Goal: Information Seeking & Learning: Find contact information

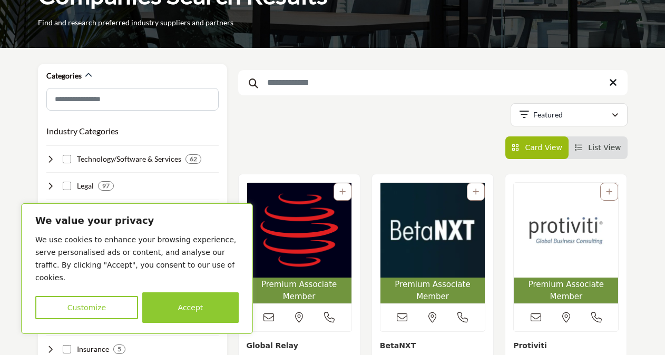
scroll to position [105, 0]
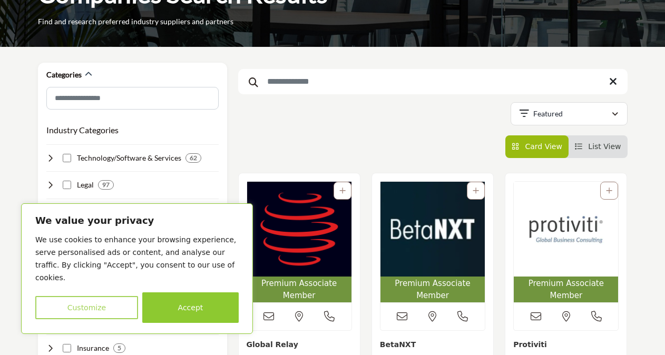
click at [92, 308] on button "Customize" at bounding box center [86, 307] width 103 height 23
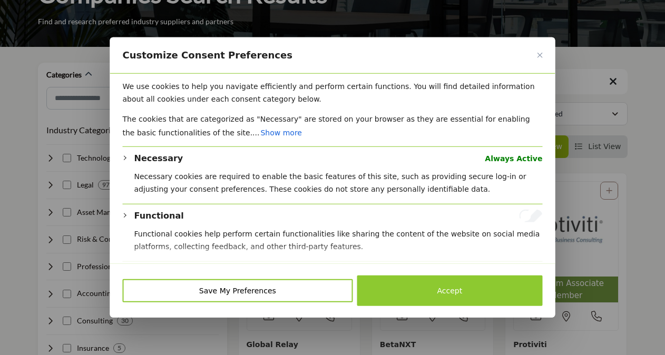
click at [554, 251] on span at bounding box center [332, 253] width 445 height 21
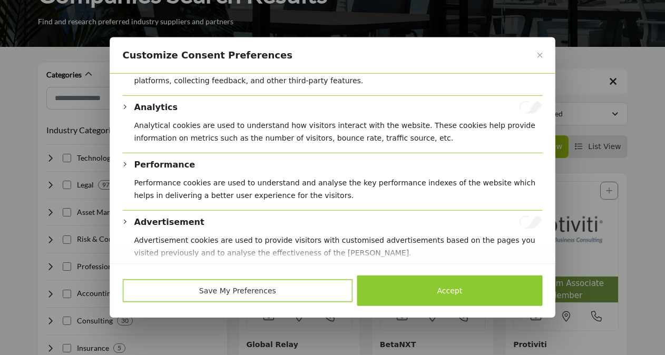
click at [236, 298] on button "Save My Preferences" at bounding box center [238, 290] width 230 height 23
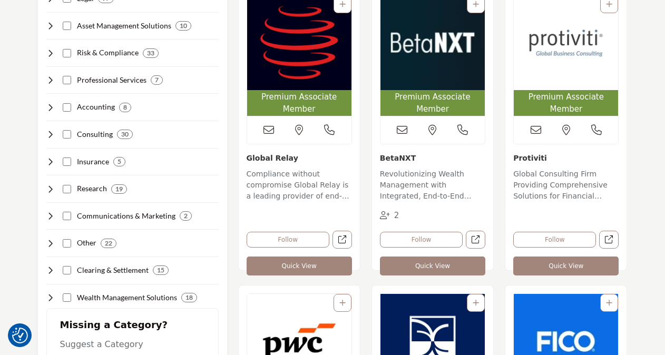
scroll to position [295, 0]
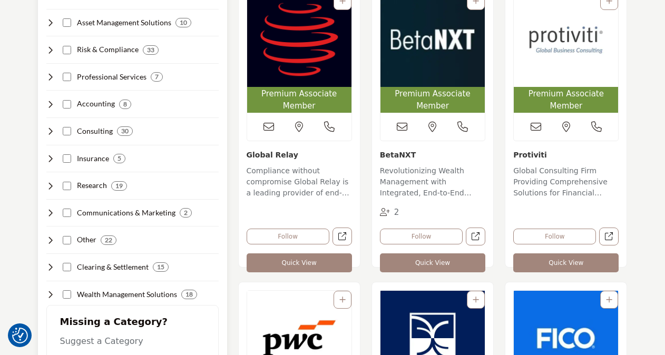
click at [48, 76] on icon at bounding box center [50, 77] width 8 height 8
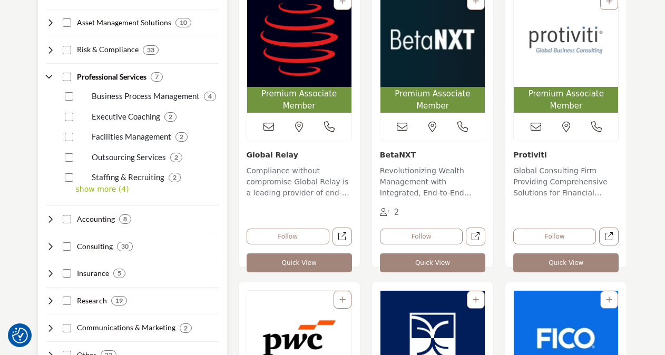
click at [48, 76] on icon at bounding box center [50, 77] width 8 height 8
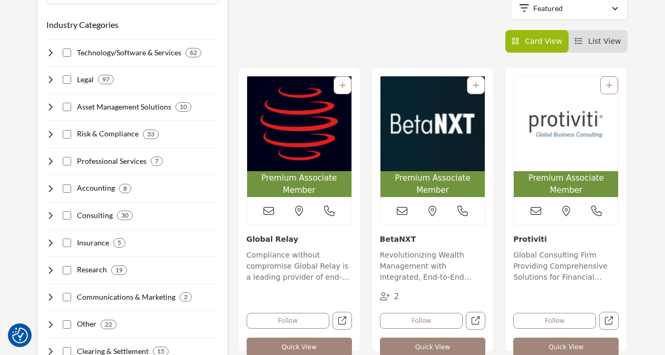
scroll to position [190, 0]
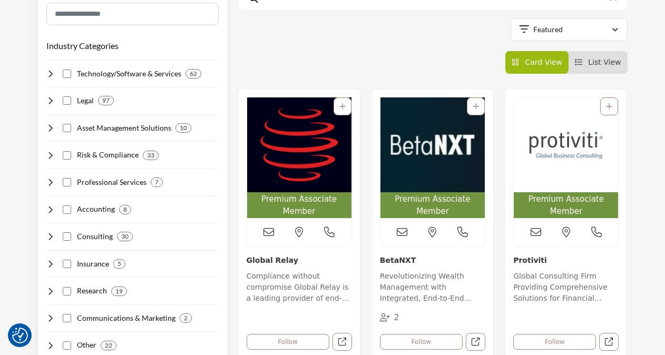
click at [51, 100] on icon at bounding box center [50, 100] width 8 height 8
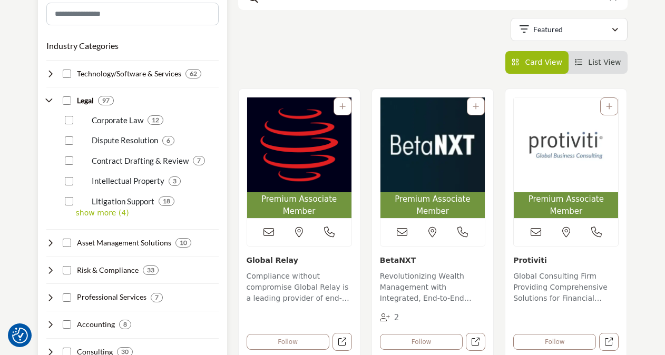
click at [112, 120] on p "Corporate Law" at bounding box center [118, 120] width 52 height 12
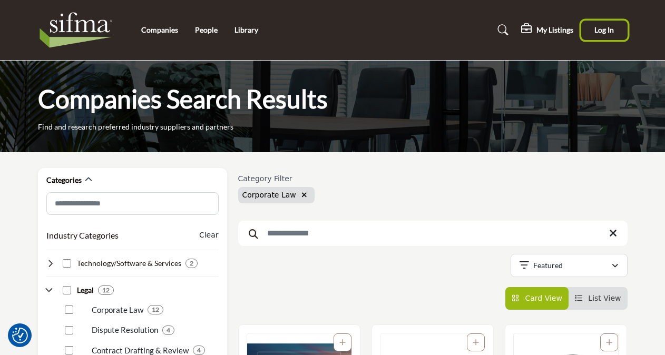
click at [605, 28] on span "Log In" at bounding box center [605, 29] width 20 height 9
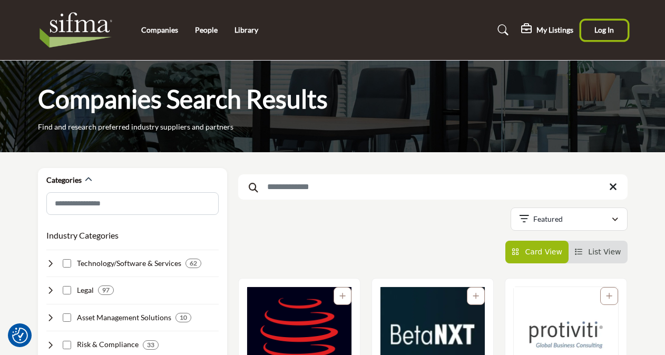
click at [603, 36] on button "Log In" at bounding box center [604, 31] width 46 height 20
click at [549, 32] on h5 "My Listings" at bounding box center [555, 29] width 37 height 9
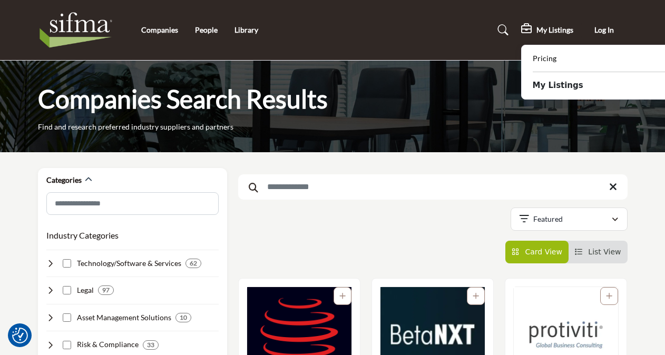
click at [547, 90] on b "My Listings" at bounding box center [558, 86] width 51 height 12
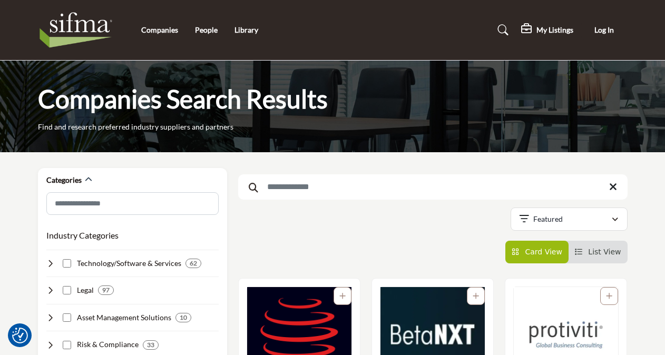
click at [545, 31] on h5 "My Listings" at bounding box center [555, 29] width 37 height 9
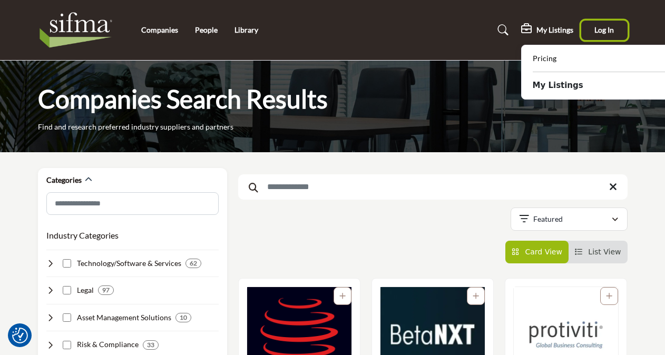
click at [607, 32] on span "Log In" at bounding box center [605, 29] width 20 height 9
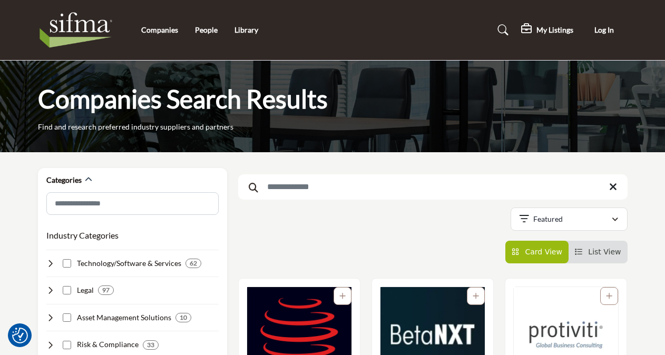
click at [293, 193] on input "Search Keyword" at bounding box center [433, 186] width 390 height 25
type input "*****"
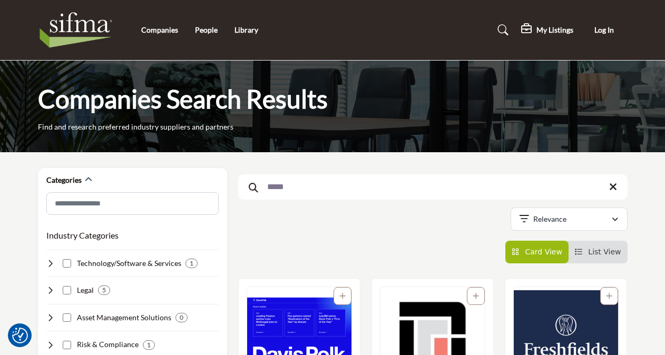
click at [405, 247] on div "Suppliers (7) All (8) Suppliers (7) Thought Leadership (1) Products" at bounding box center [433, 252] width 390 height 23
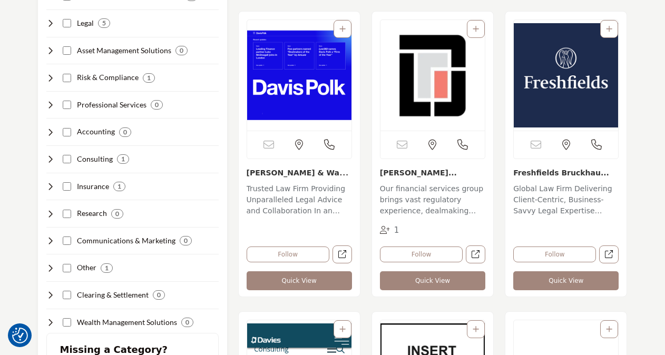
scroll to position [274, 0]
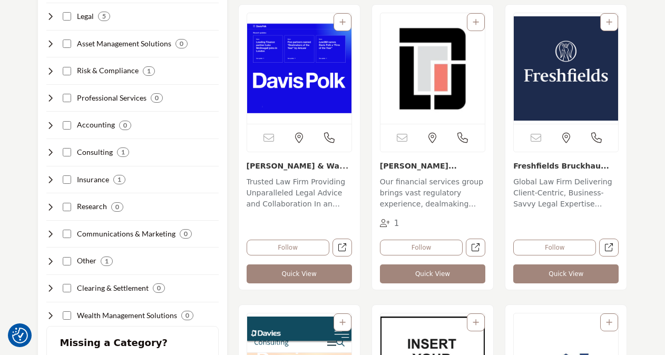
click at [445, 69] on img "Open Listing in new tab" at bounding box center [433, 68] width 104 height 111
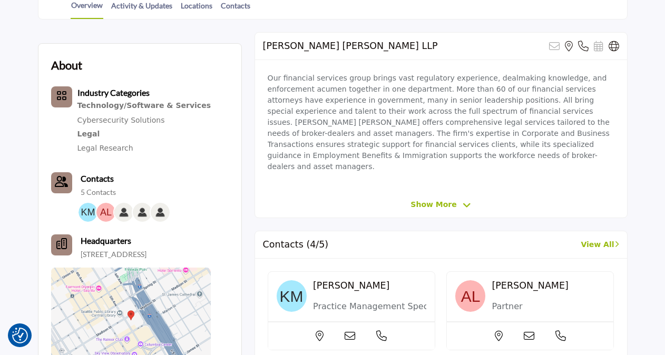
scroll to position [380, 0]
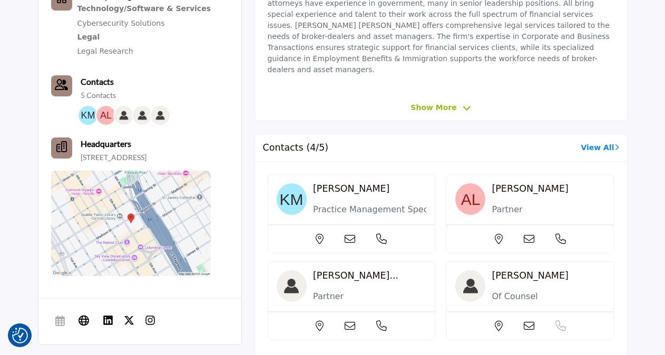
click at [594, 142] on link "View All" at bounding box center [600, 147] width 38 height 11
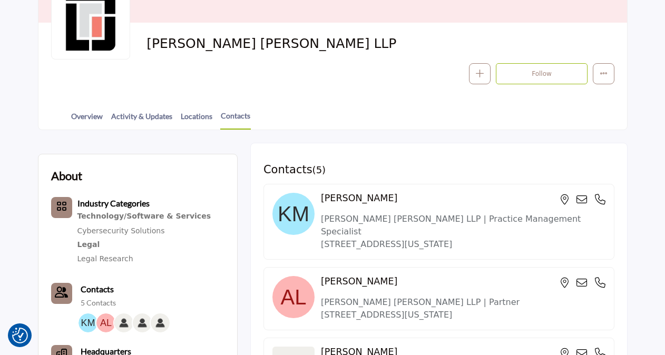
scroll to position [148, 0]
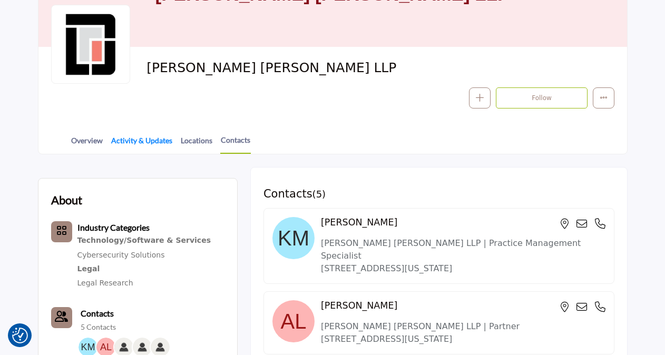
click at [132, 147] on link "Activity & Updates" at bounding box center [142, 144] width 62 height 18
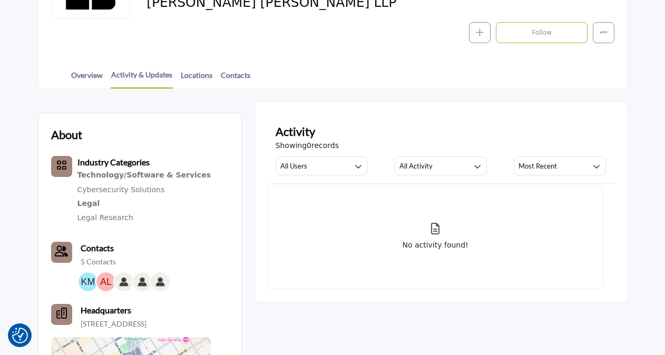
scroll to position [211, 0]
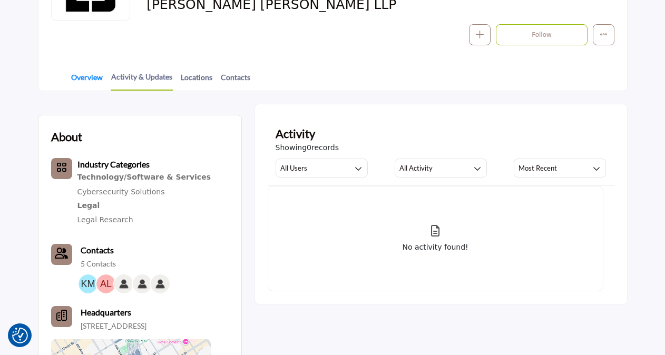
click at [80, 82] on link "Overview" at bounding box center [87, 81] width 33 height 18
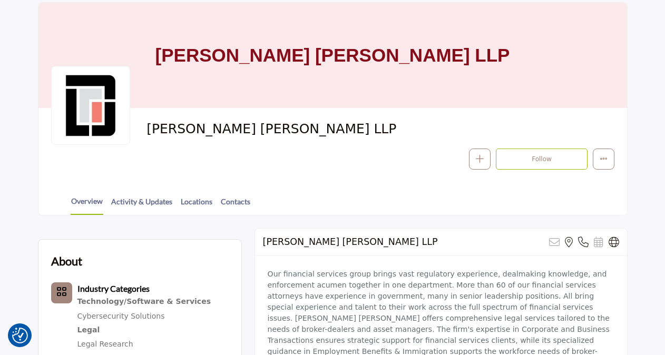
scroll to position [84, 0]
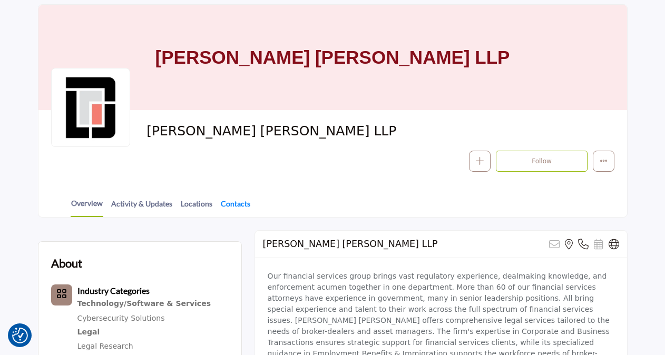
click at [228, 200] on link "Contacts" at bounding box center [235, 207] width 31 height 18
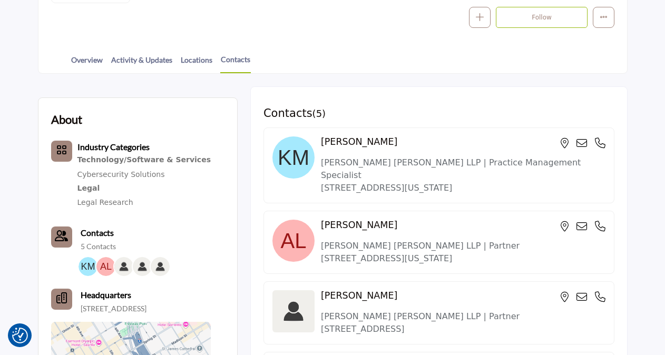
scroll to position [253, 0]
